Goal: Information Seeking & Learning: Learn about a topic

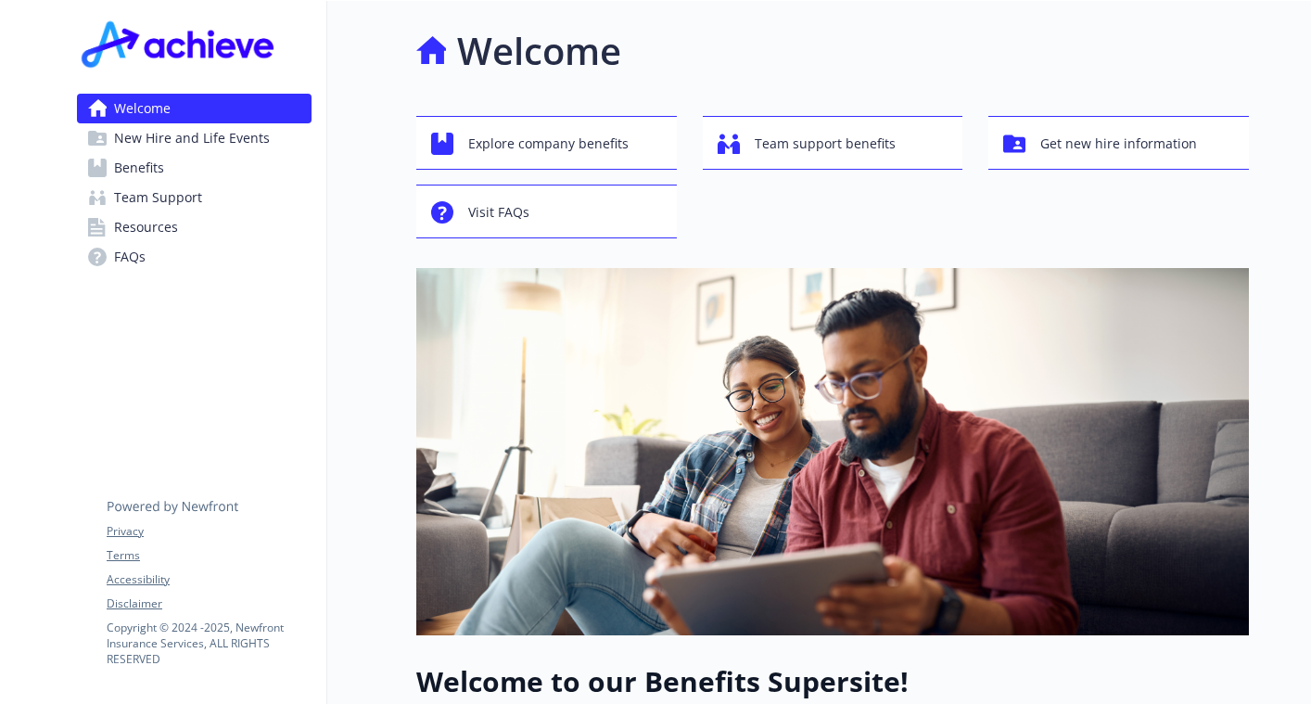
scroll to position [66, 0]
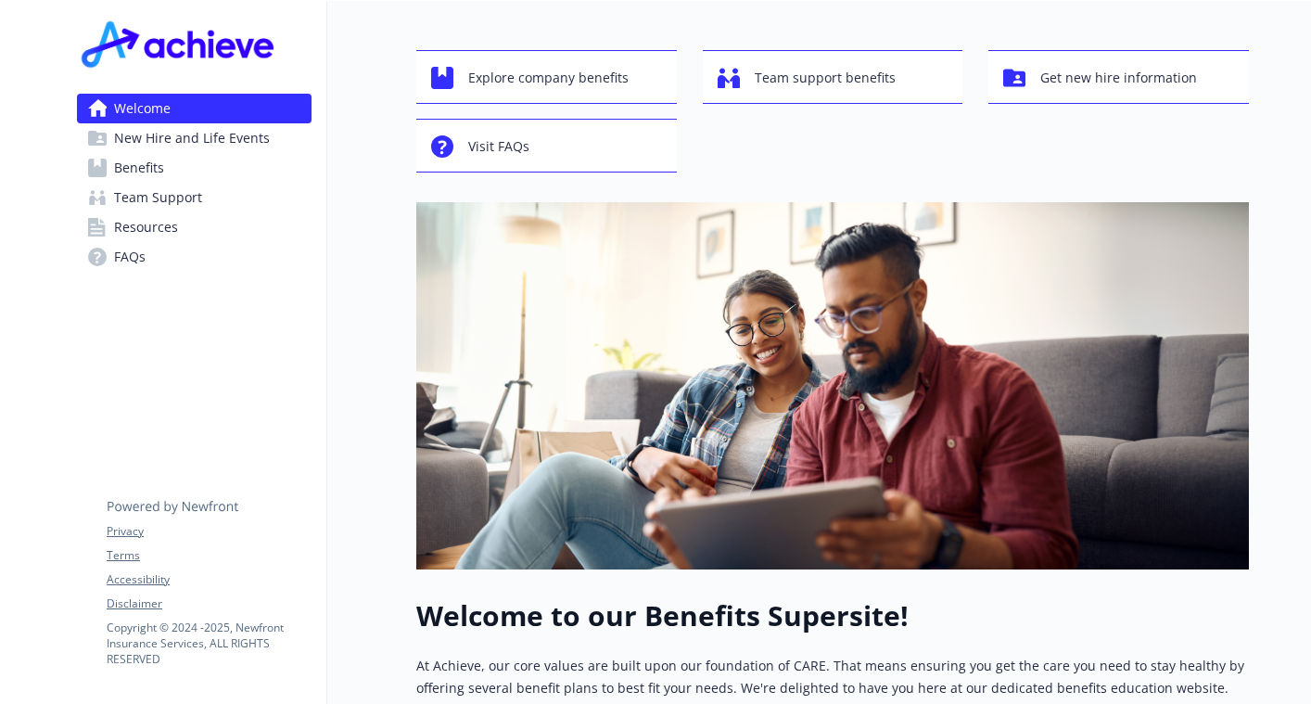
click at [249, 173] on link "Benefits" at bounding box center [194, 168] width 235 height 30
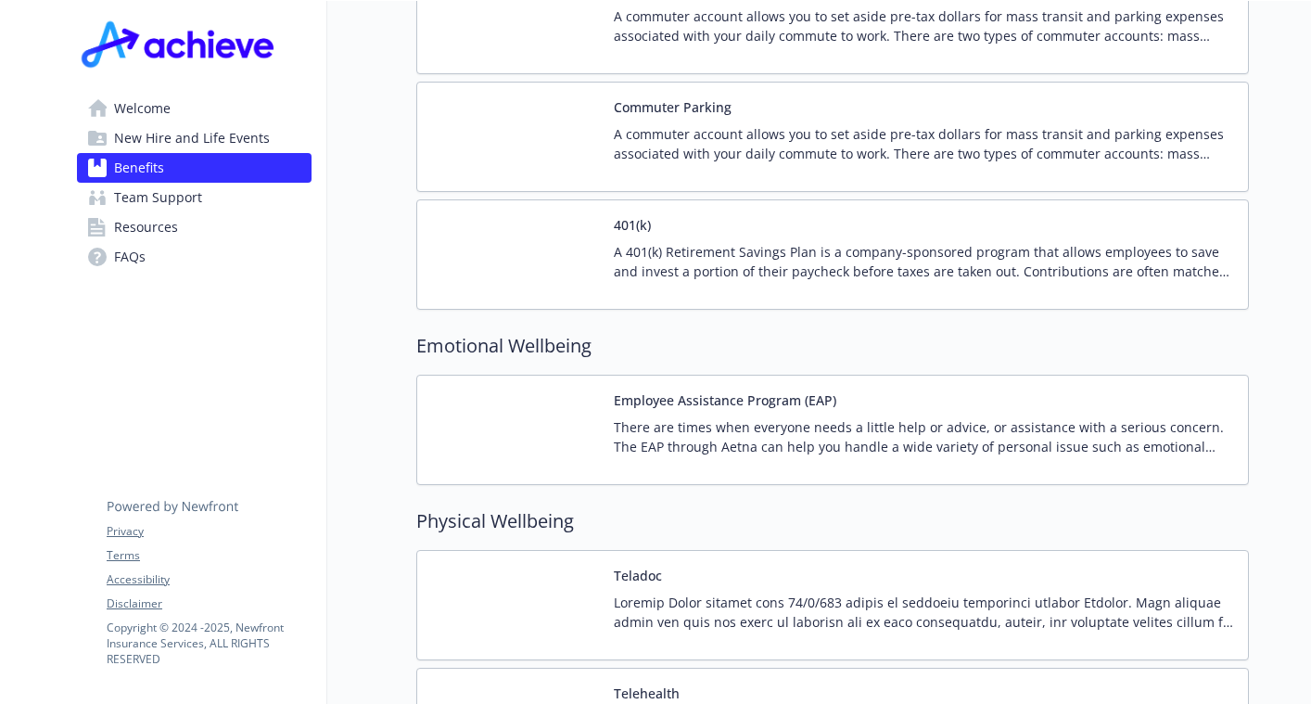
scroll to position [3204, 0]
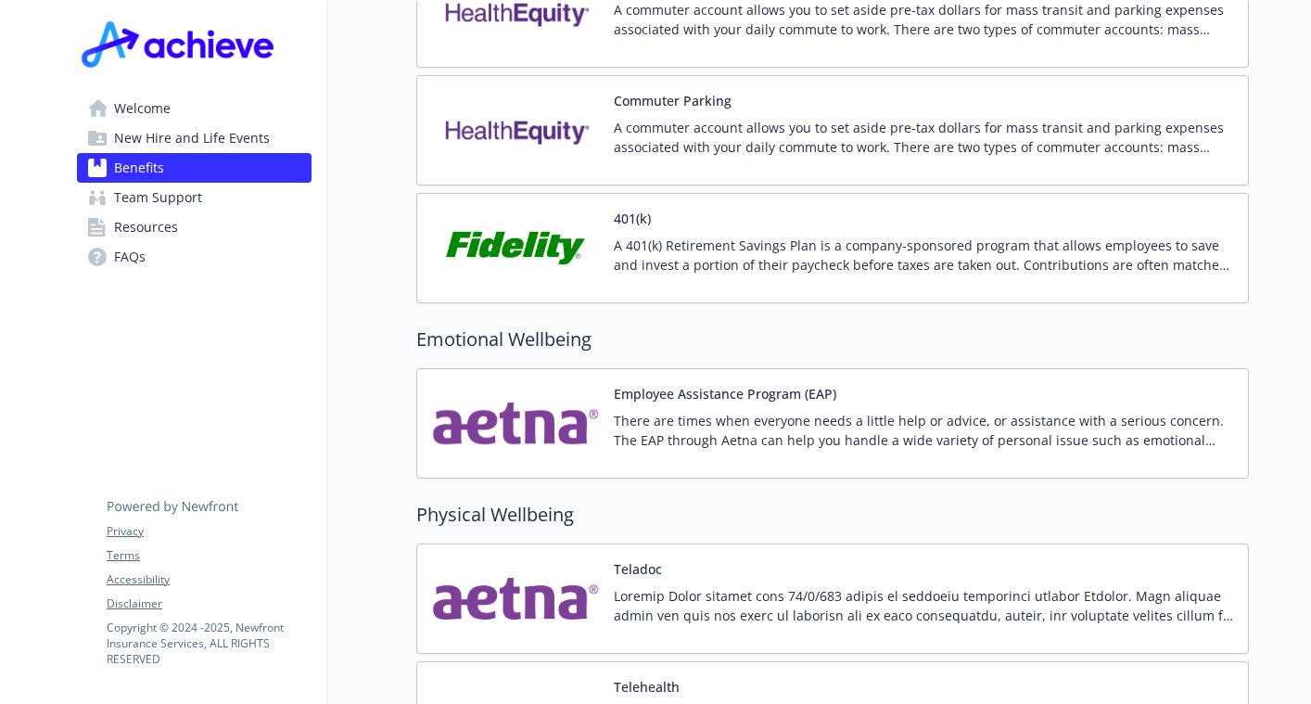
click at [542, 221] on img at bounding box center [515, 248] width 167 height 79
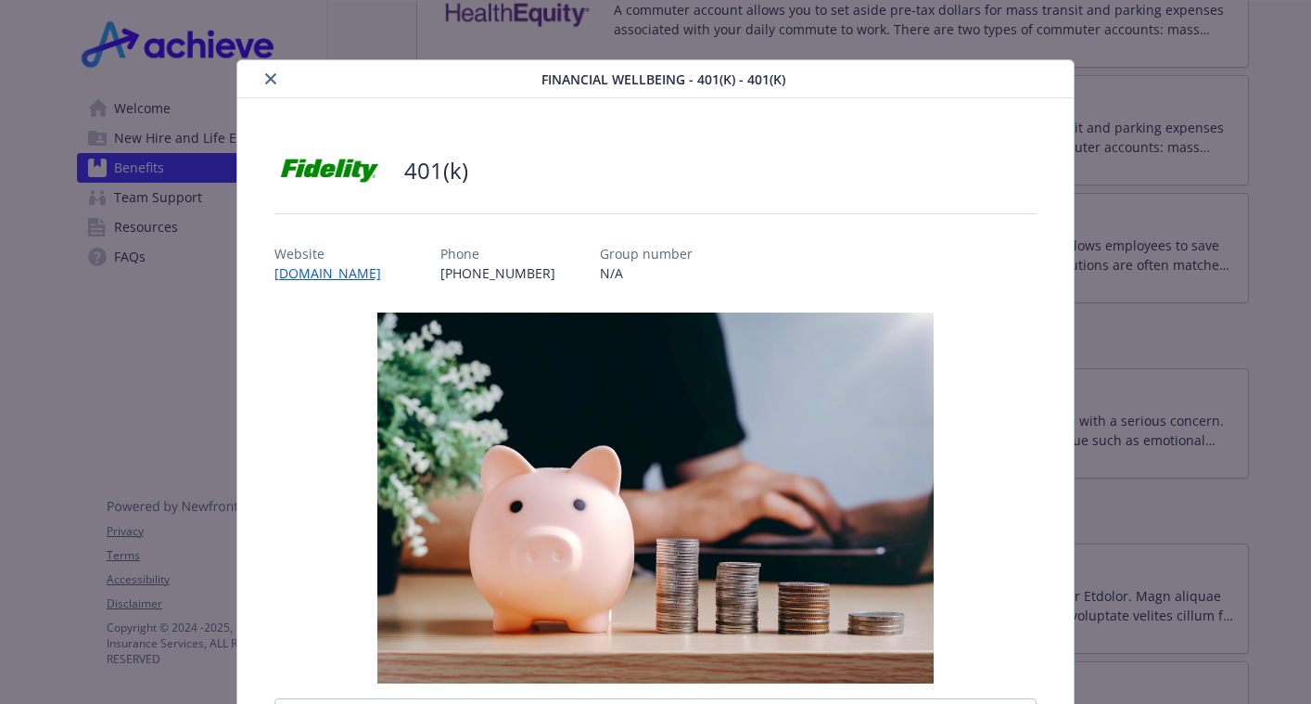
scroll to position [19, 0]
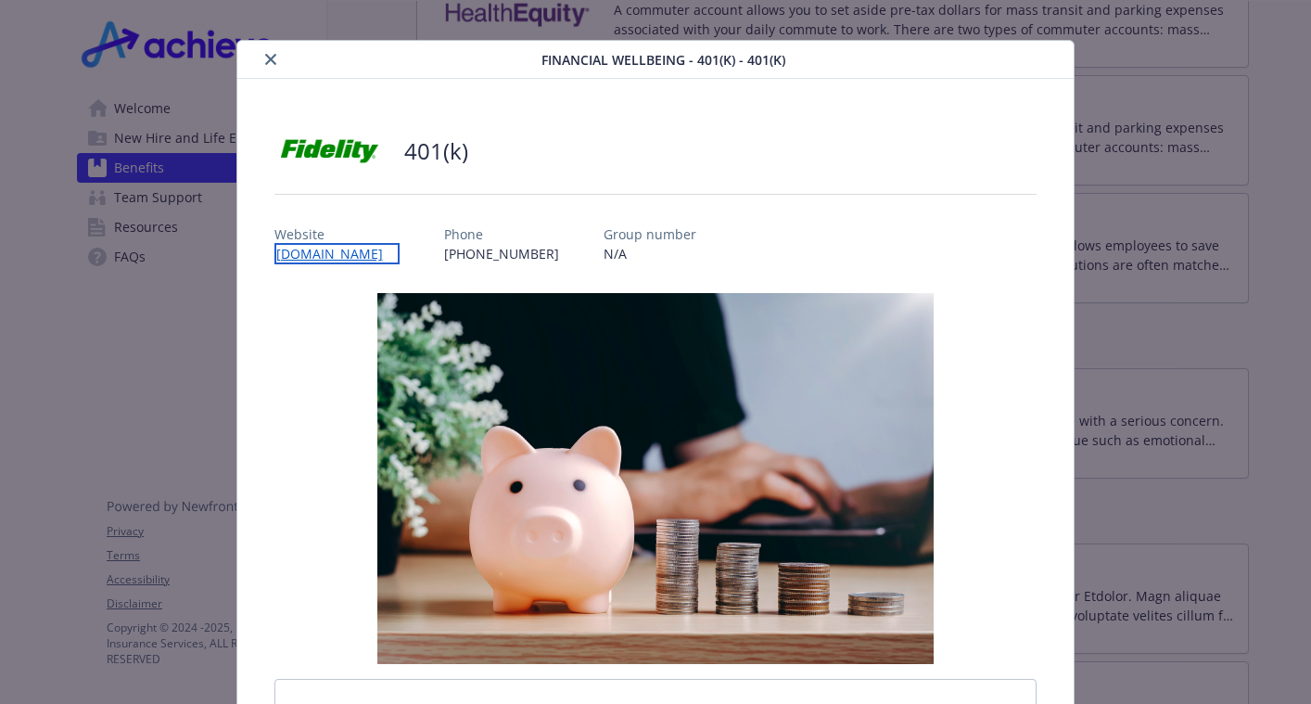
click at [395, 257] on link "[DOMAIN_NAME]" at bounding box center [336, 253] width 125 height 21
click at [265, 64] on icon "close" at bounding box center [270, 59] width 11 height 11
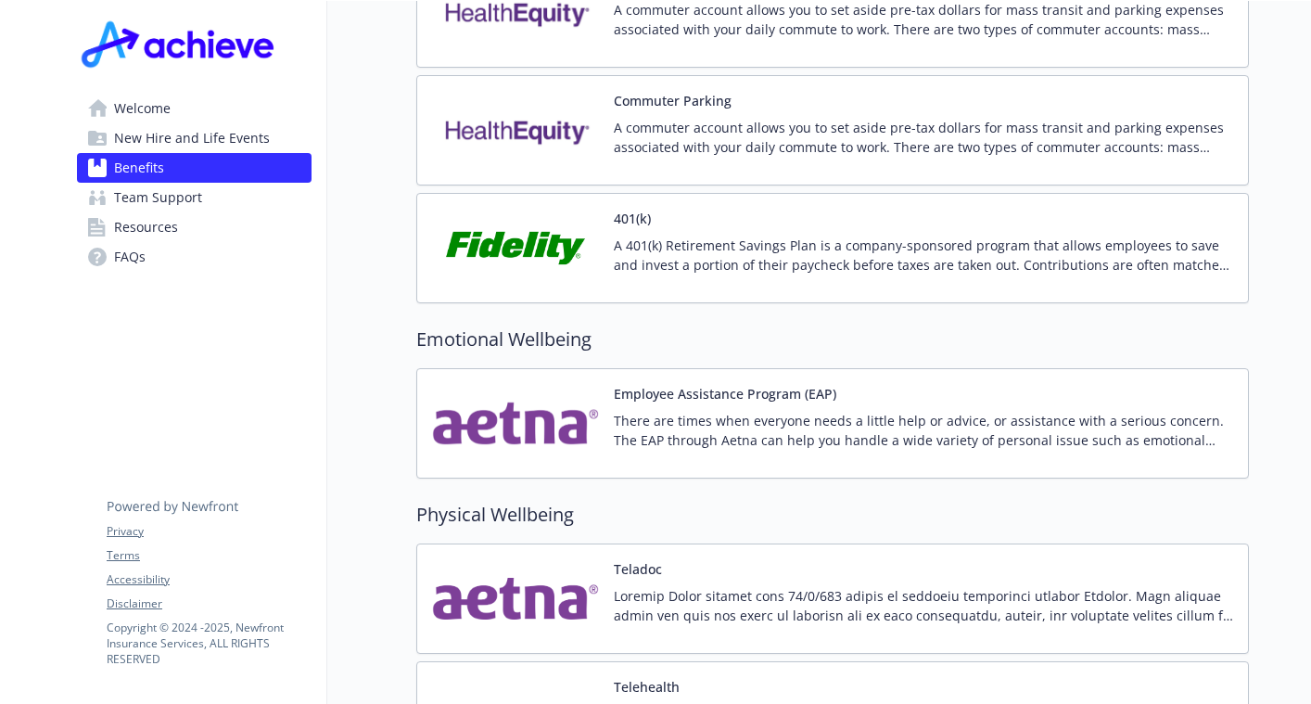
click at [151, 107] on span "Welcome" at bounding box center [142, 109] width 57 height 30
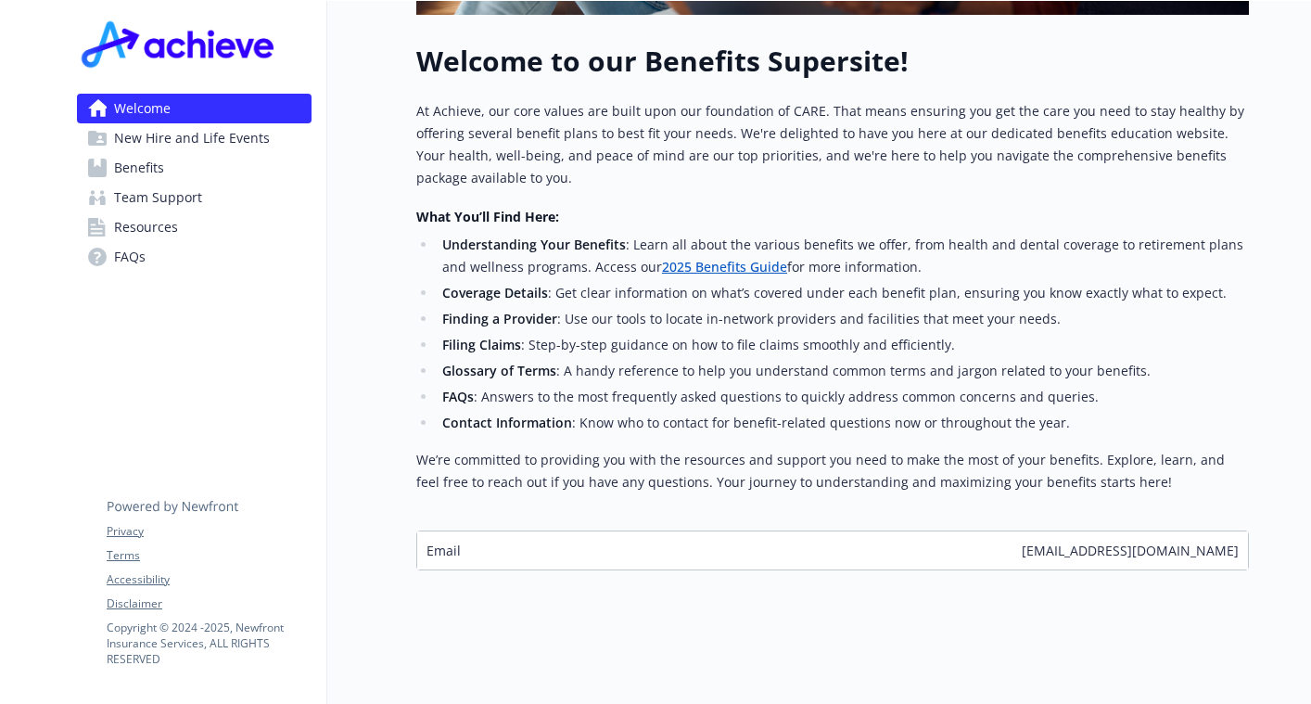
scroll to position [634, 0]
click at [232, 134] on span "New Hire and Life Events" at bounding box center [192, 138] width 156 height 30
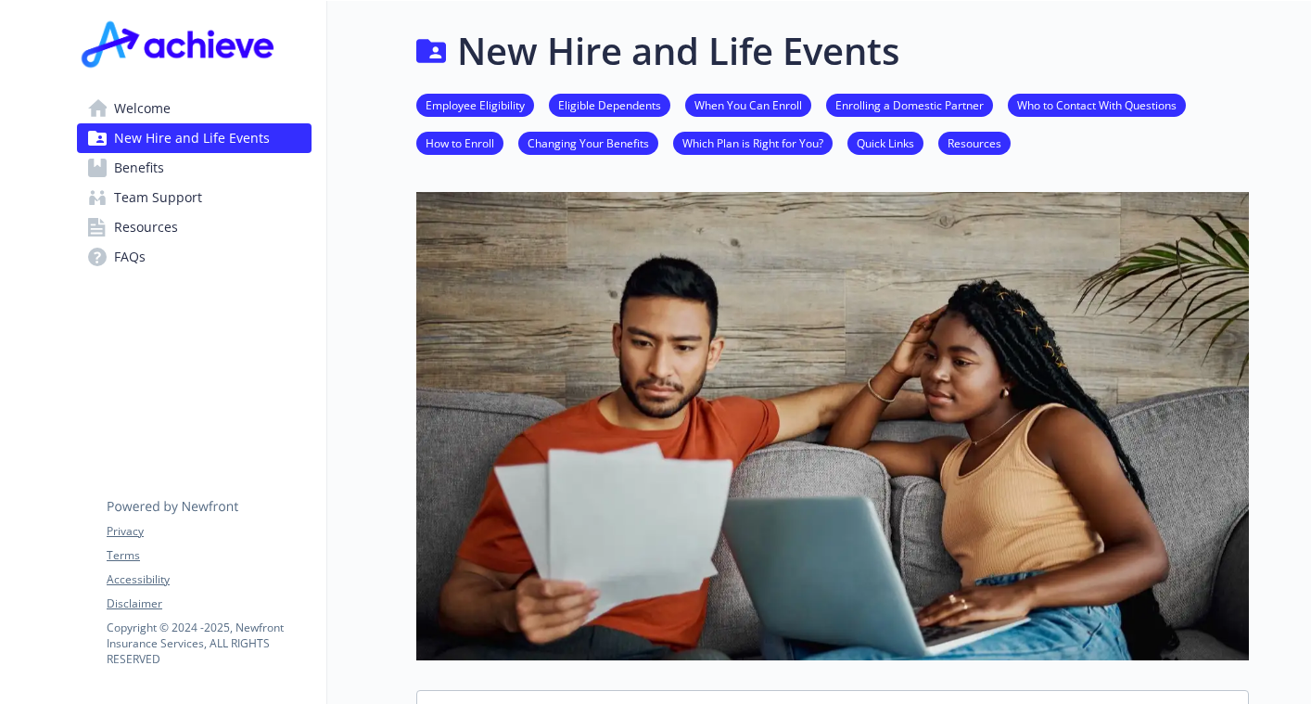
click at [599, 144] on link "Changing Your Benefits" at bounding box center [588, 143] width 140 height 18
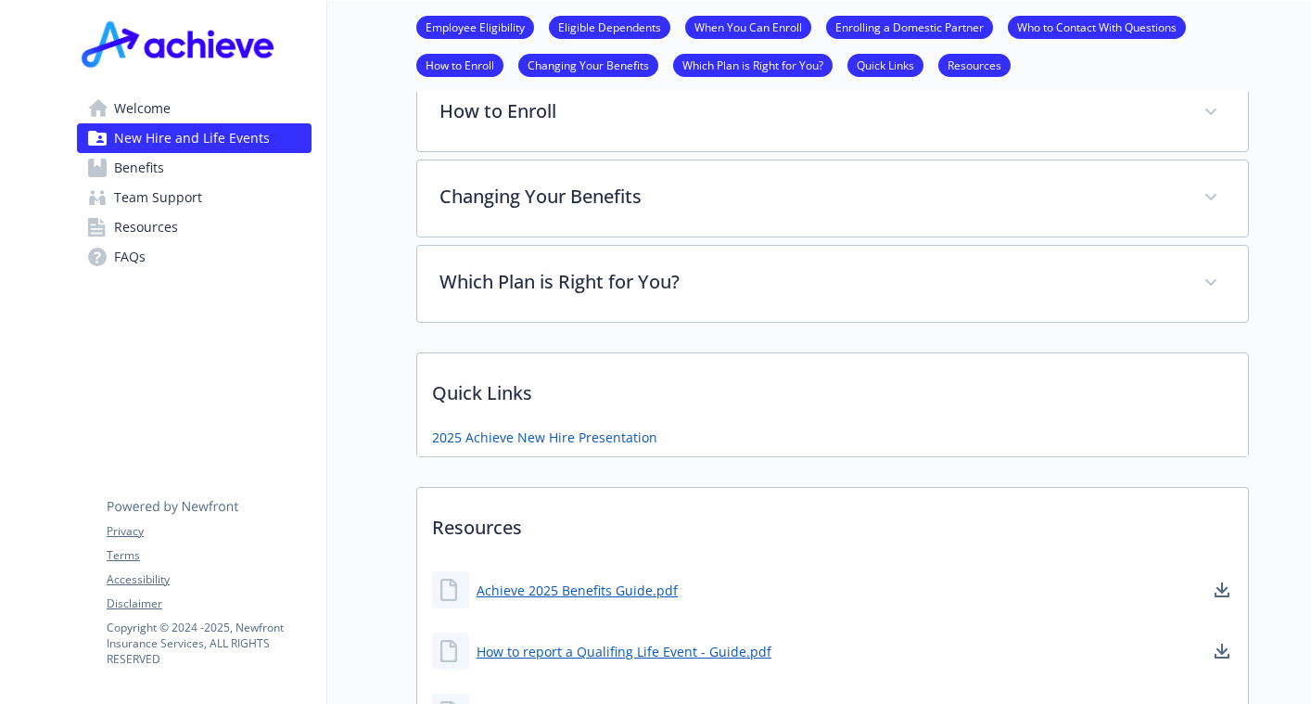
scroll to position [1106, 14]
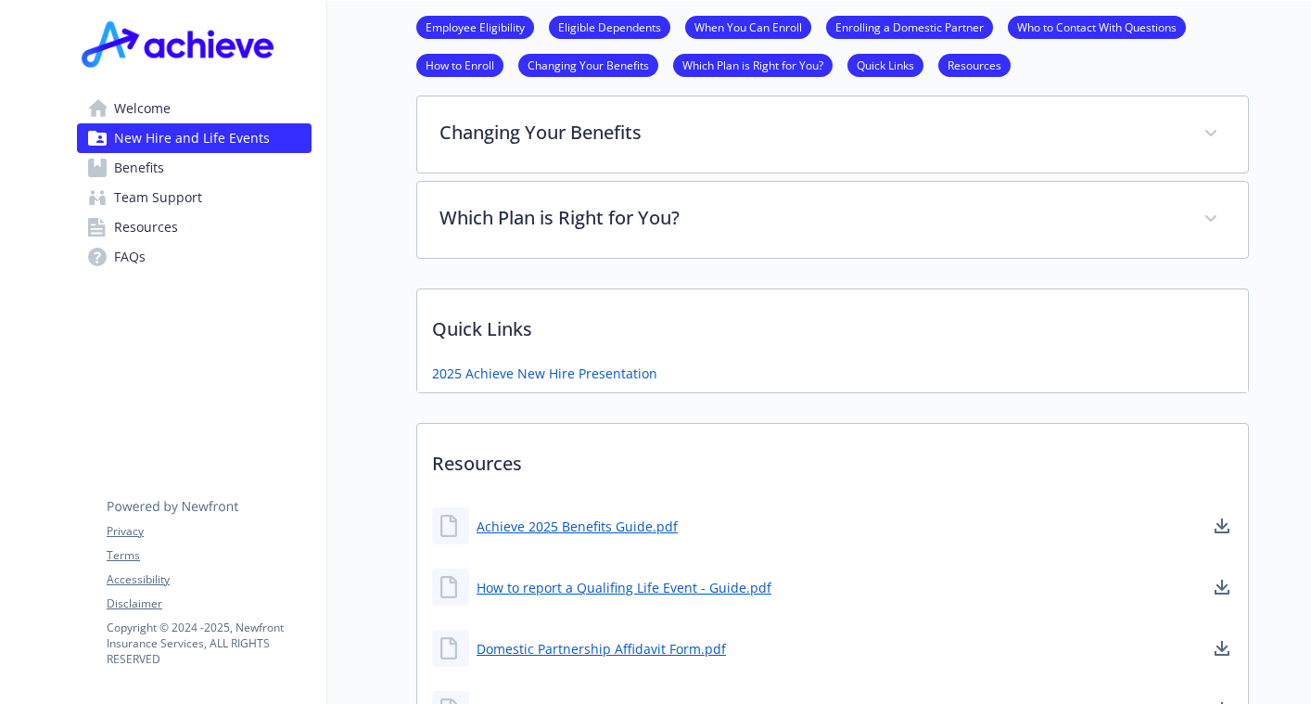
click at [161, 171] on link "Benefits" at bounding box center [194, 168] width 235 height 30
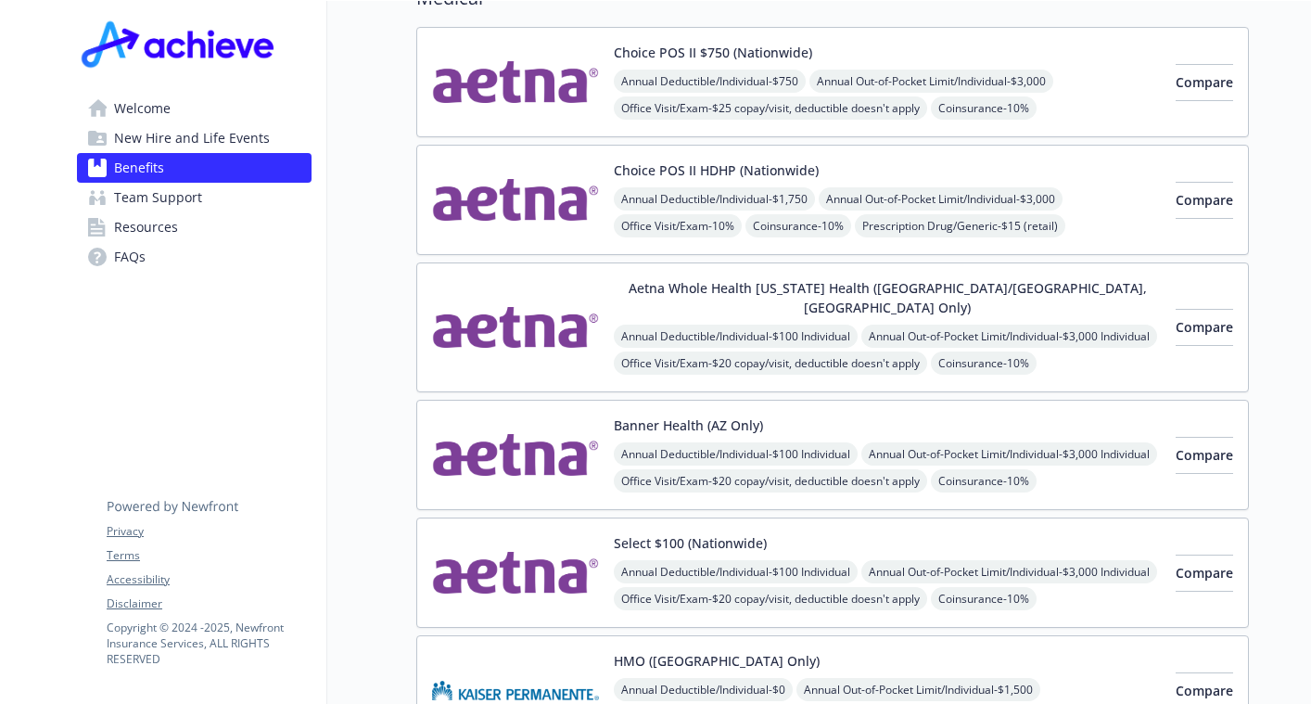
scroll to position [0, 14]
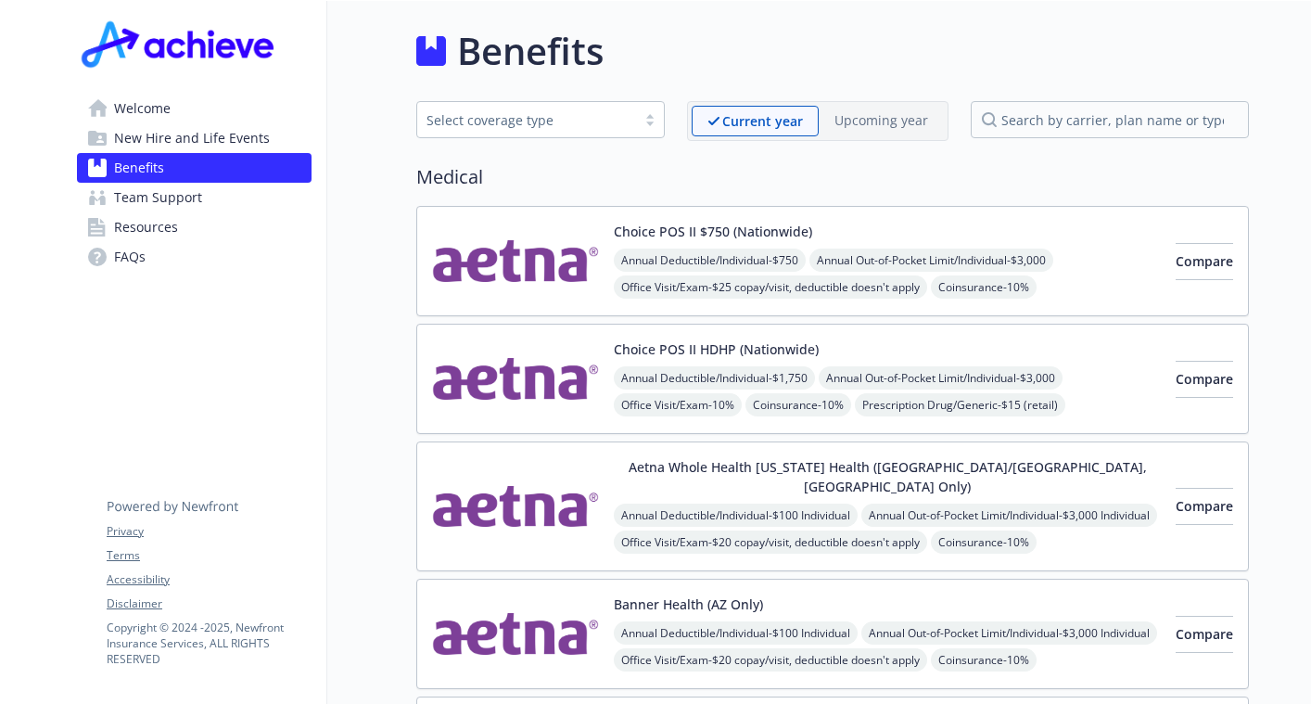
click at [522, 128] on div "Select coverage type" at bounding box center [527, 119] width 200 height 19
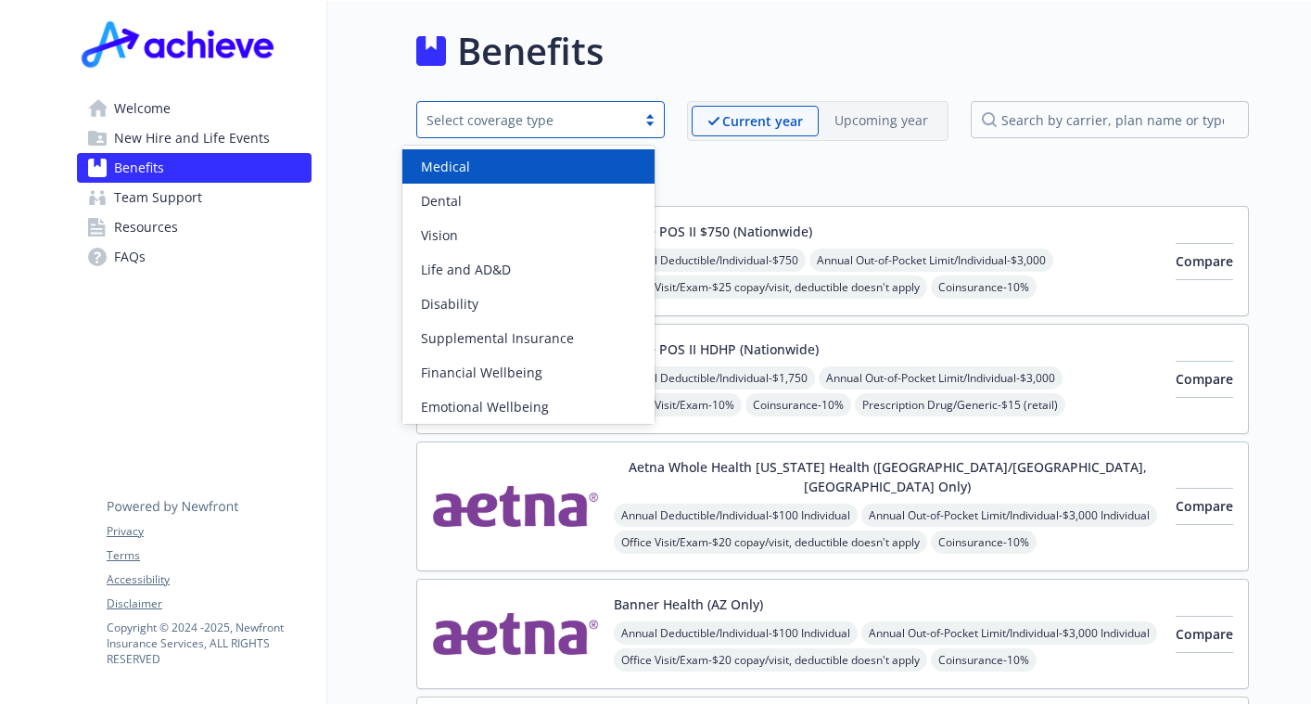
click at [524, 167] on div "Medical" at bounding box center [529, 166] width 230 height 19
click at [453, 117] on span "Medical" at bounding box center [458, 119] width 49 height 19
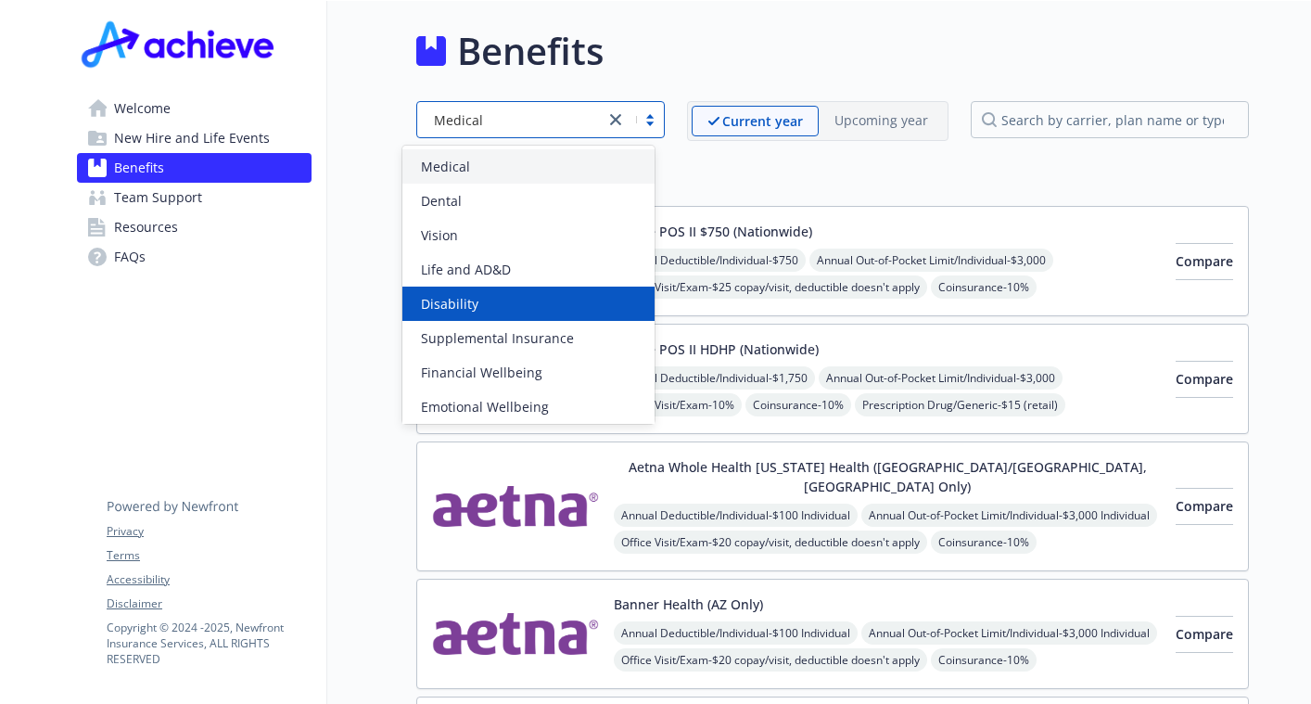
scroll to position [72, 0]
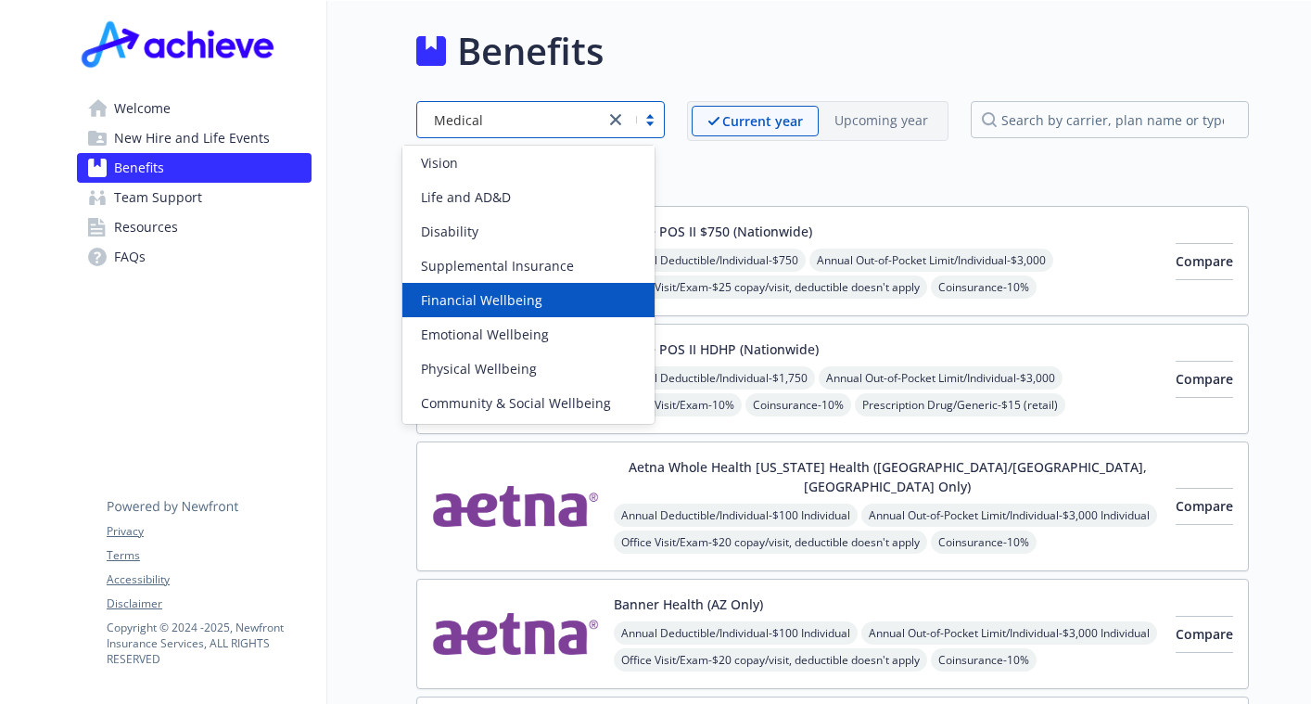
click at [518, 302] on span "Financial Wellbeing" at bounding box center [481, 299] width 121 height 19
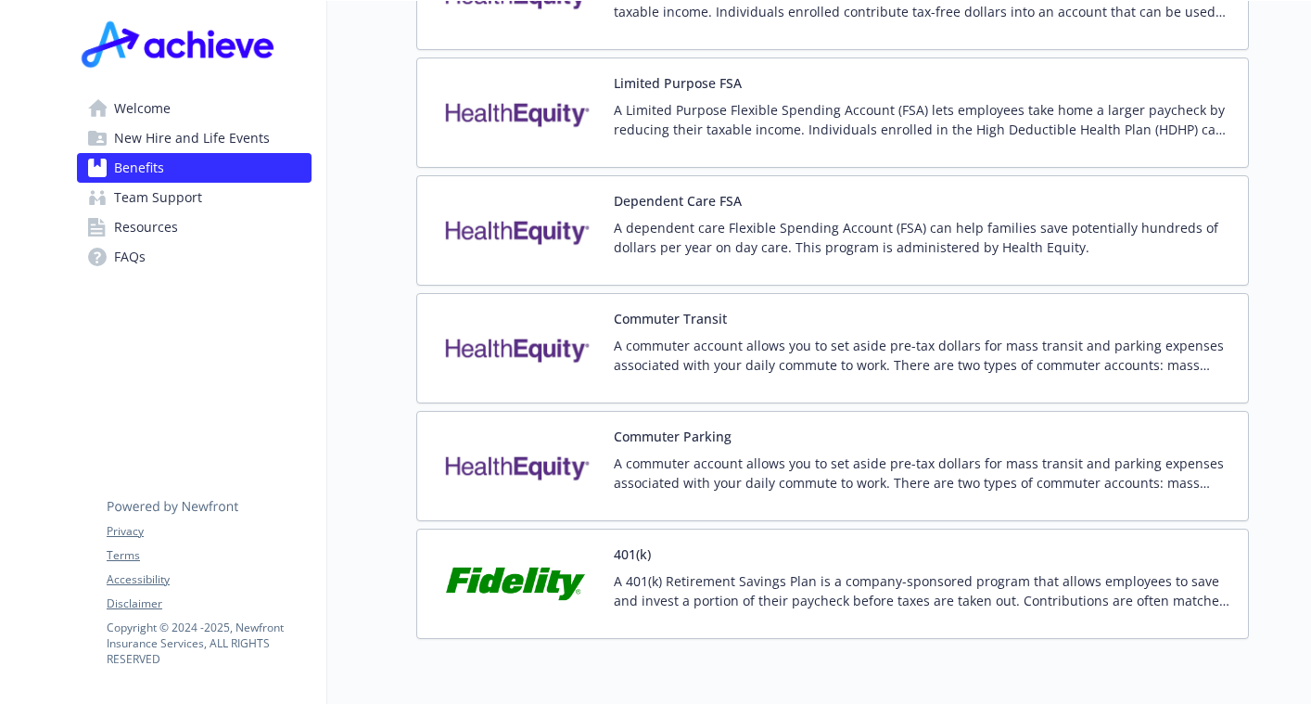
scroll to position [466, 14]
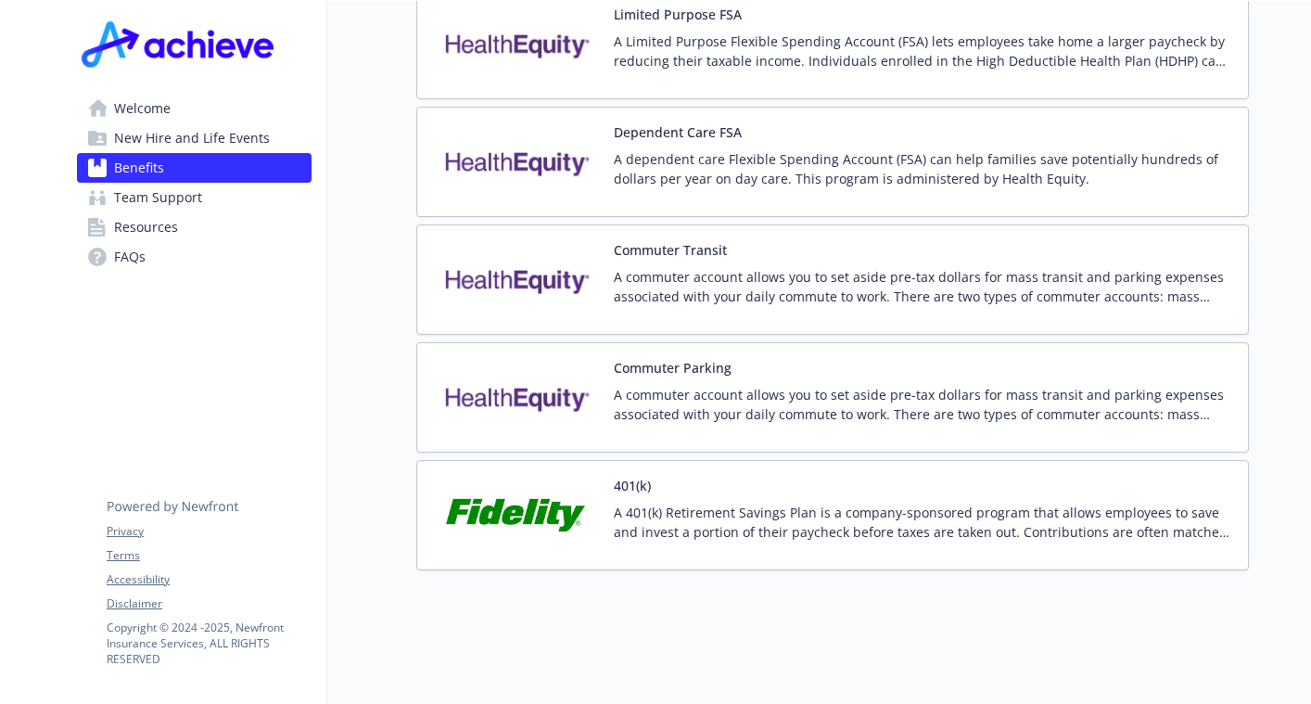
click at [665, 503] on p "A 401(k) Retirement Savings Plan is a company-sponsored program that allows emp…" at bounding box center [923, 522] width 619 height 39
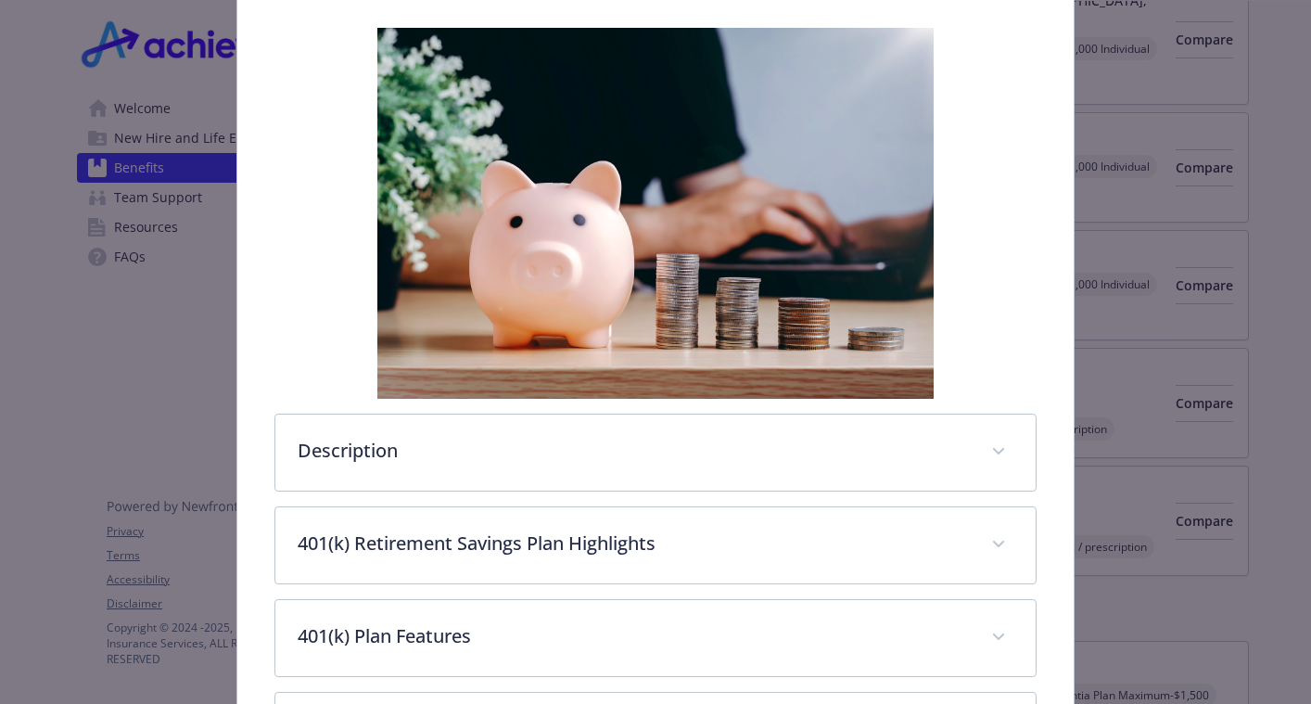
scroll to position [455, 0]
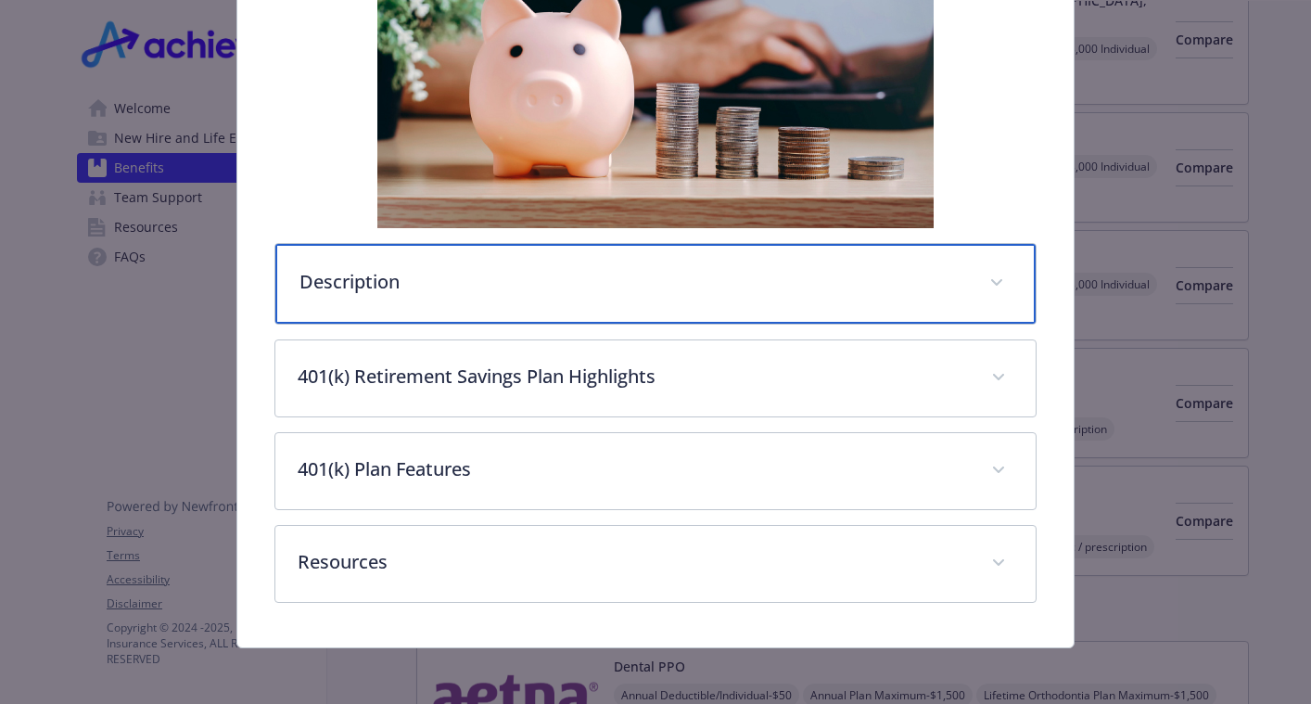
click at [515, 304] on div "Description" at bounding box center [655, 284] width 761 height 80
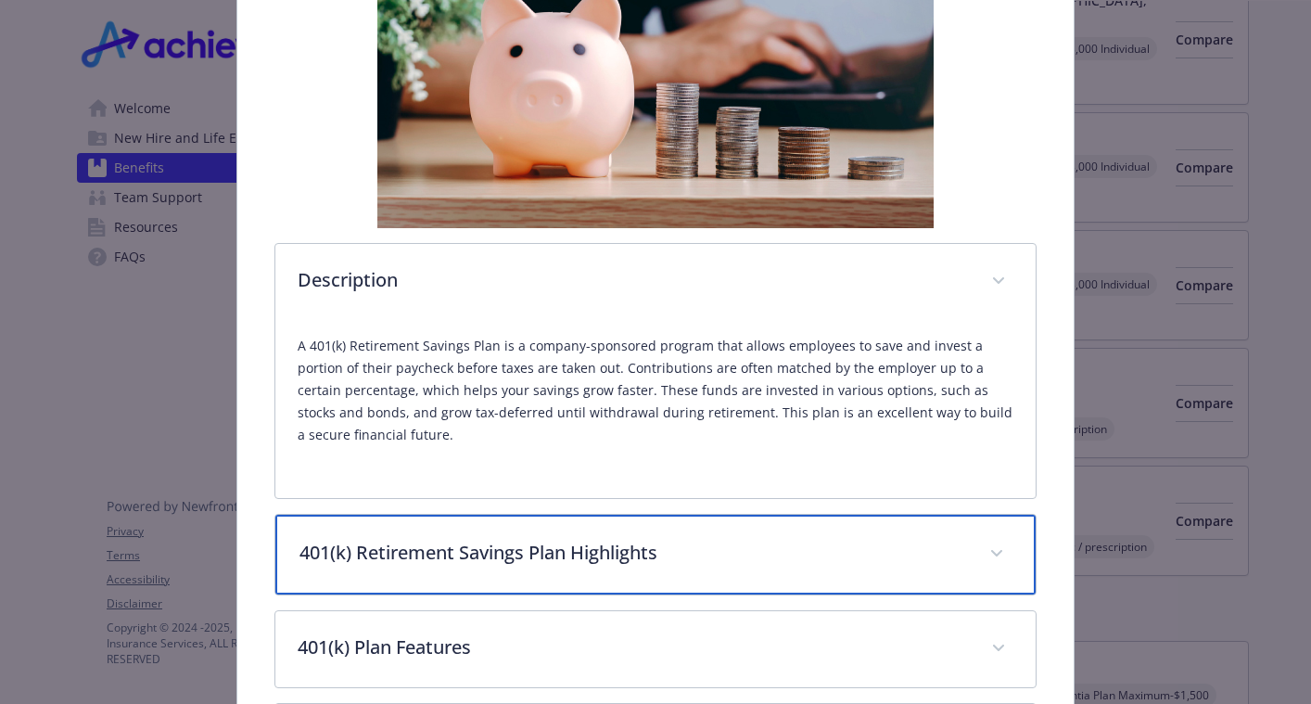
click at [566, 531] on div "401(k) Retirement Savings Plan Highlights" at bounding box center [655, 555] width 761 height 80
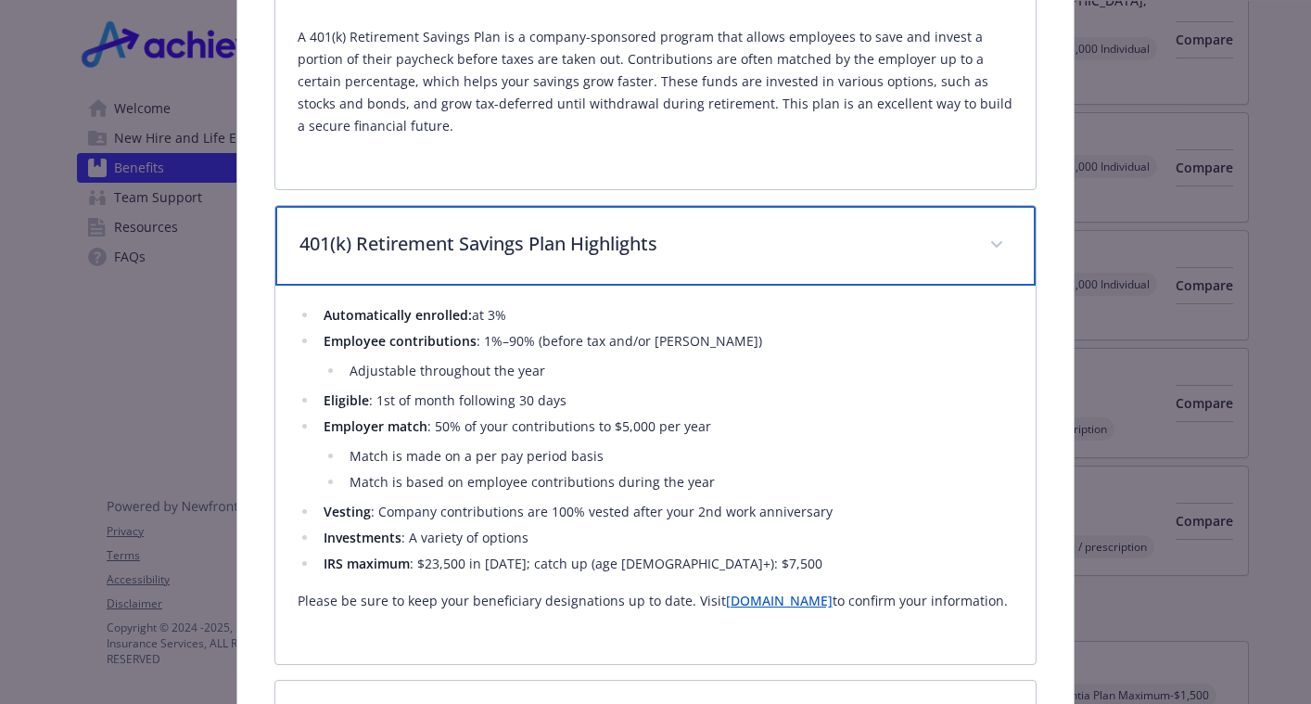
scroll to position [768, 0]
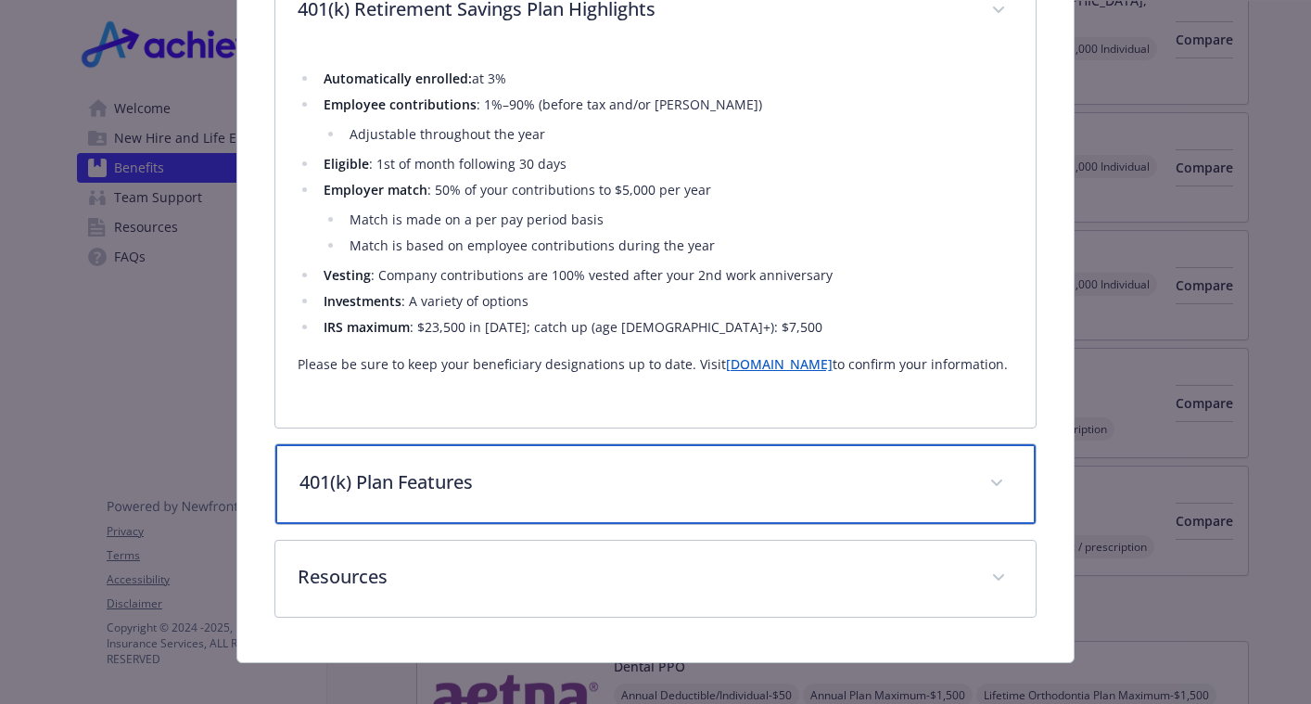
click at [503, 482] on p "401(k) Plan Features" at bounding box center [634, 482] width 669 height 28
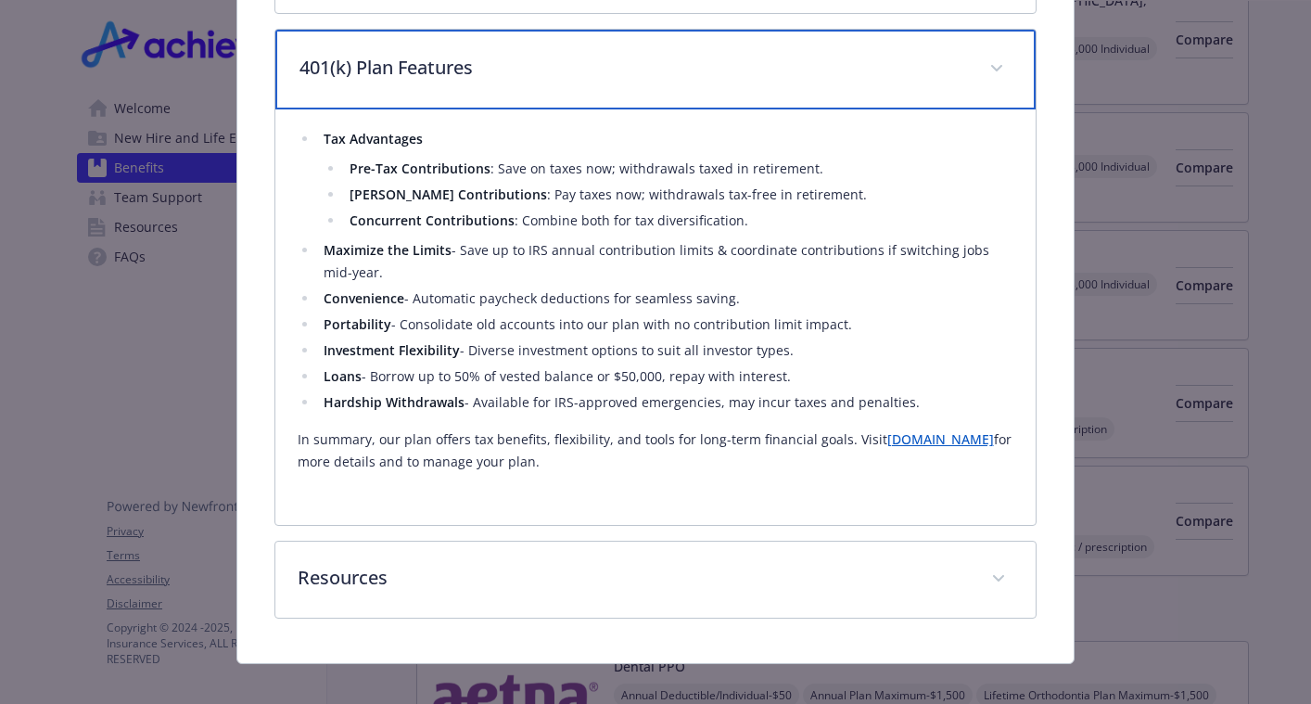
scroll to position [1431, 0]
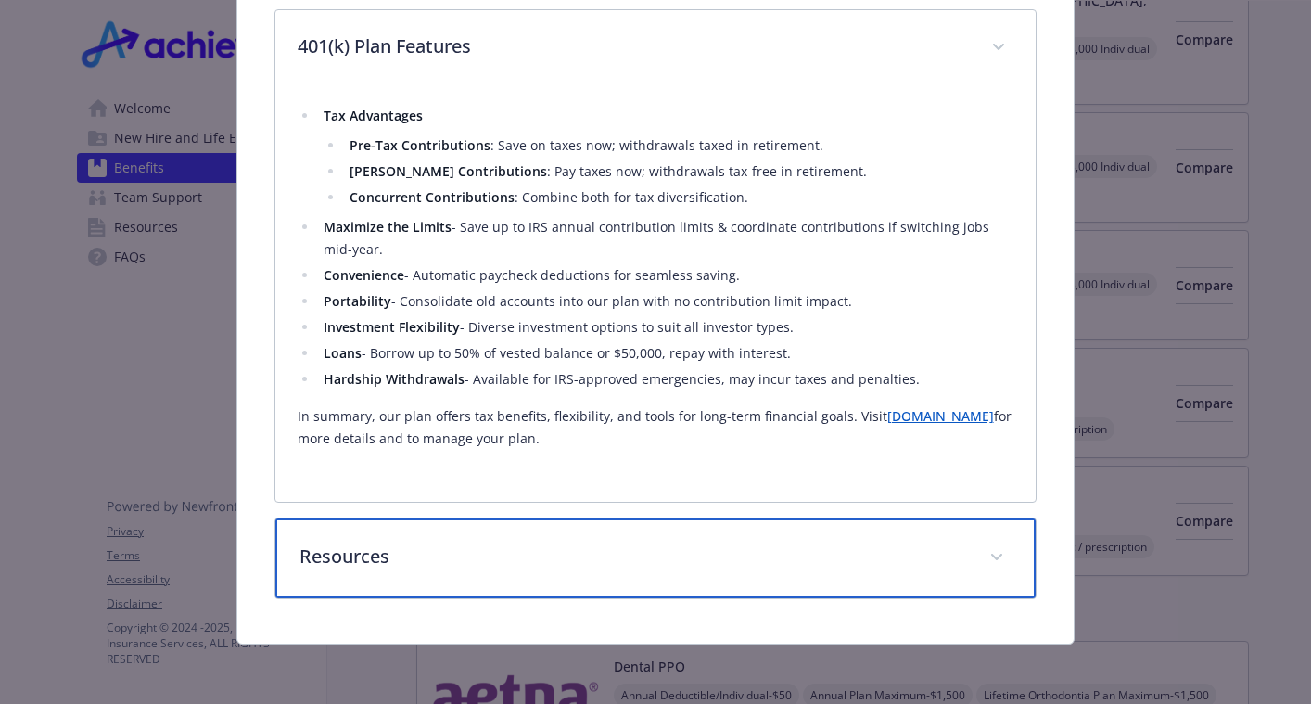
click at [611, 552] on p "Resources" at bounding box center [634, 556] width 669 height 28
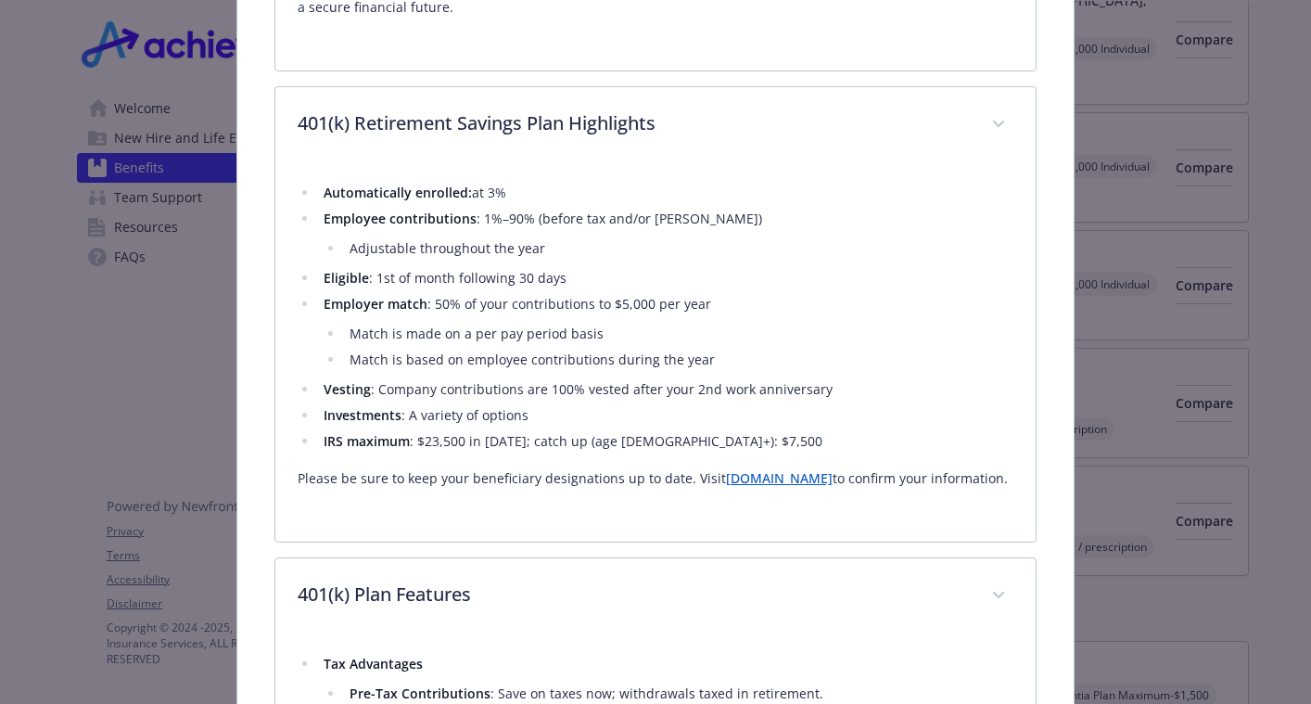
scroll to position [680, 0]
